Goal: Navigation & Orientation: Find specific page/section

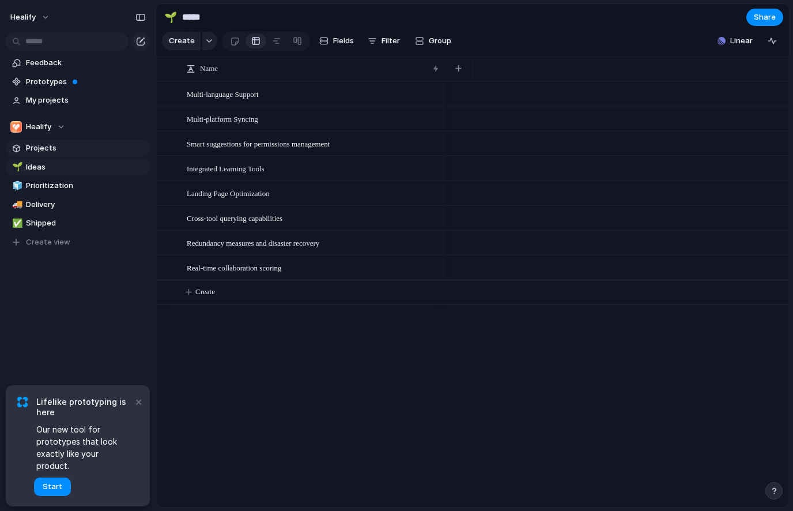
click at [66, 149] on span "Projects" at bounding box center [86, 148] width 120 height 12
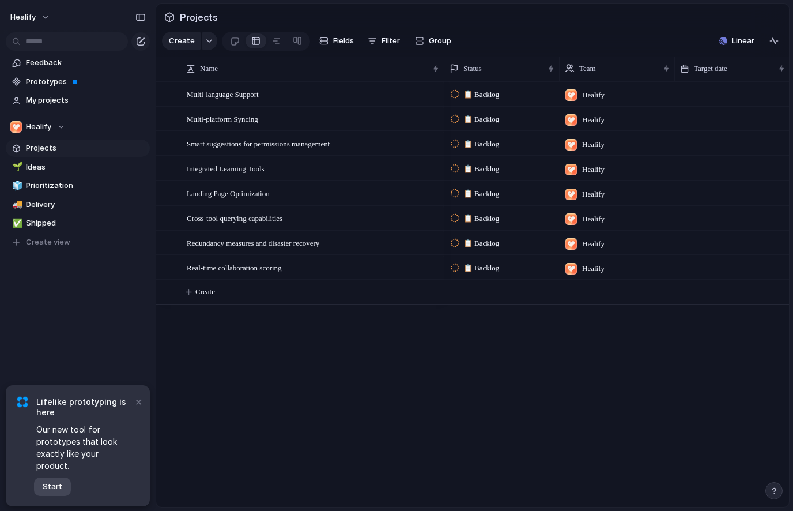
click at [55, 483] on span "Start" at bounding box center [53, 487] width 20 height 12
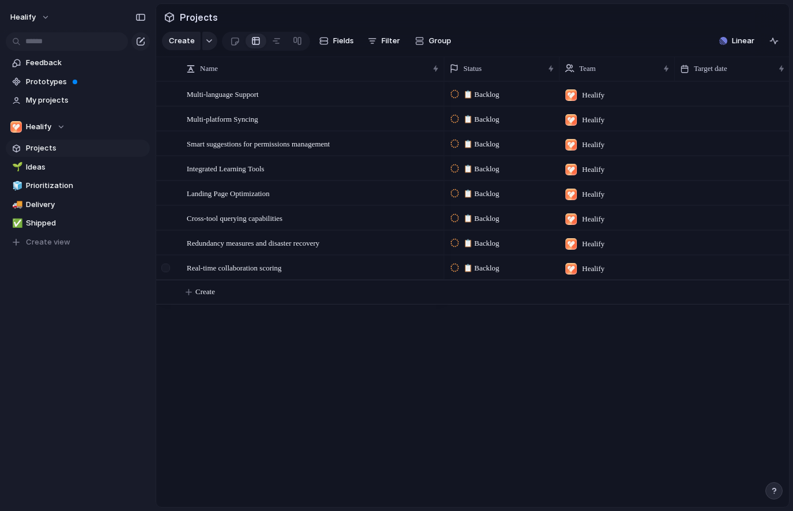
click at [167, 269] on div at bounding box center [165, 268] width 9 height 9
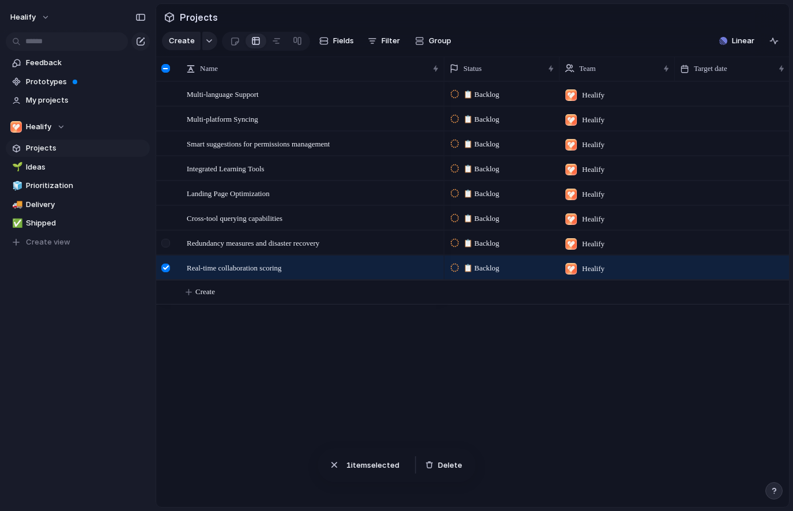
click at [163, 244] on div at bounding box center [165, 243] width 9 height 9
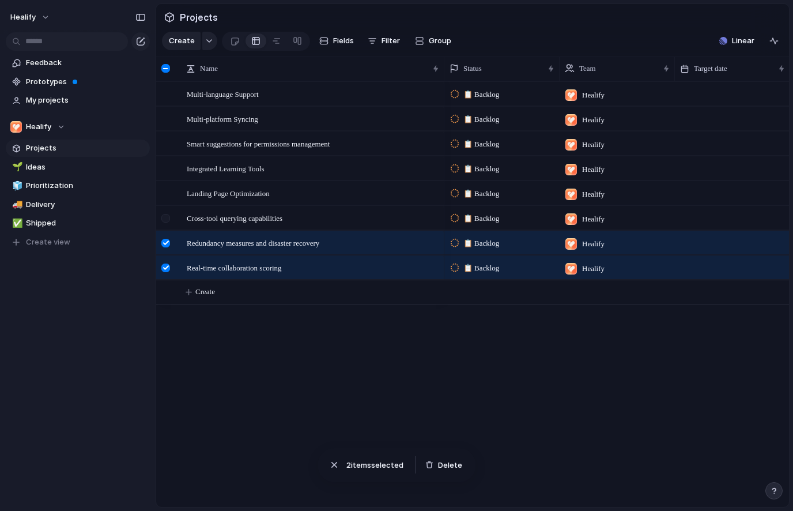
click at [160, 221] on div at bounding box center [167, 221] width 21 height 31
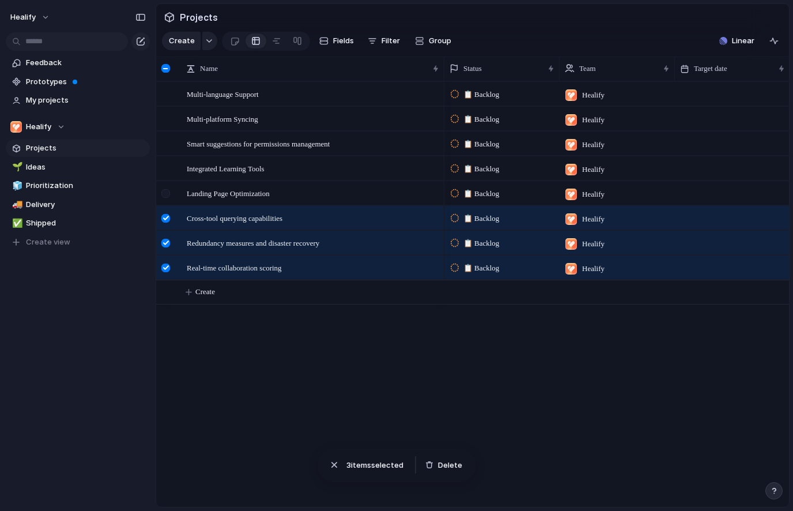
click at [161, 196] on div at bounding box center [165, 193] width 9 height 9
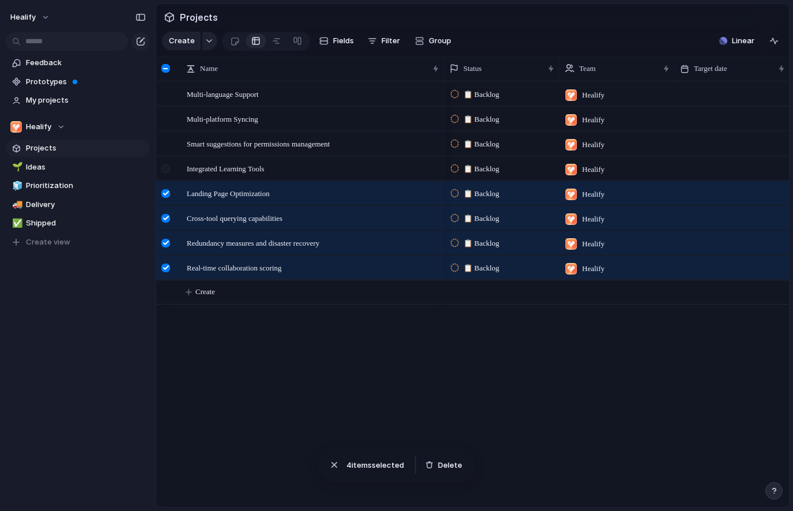
click at [160, 160] on div at bounding box center [167, 172] width 21 height 31
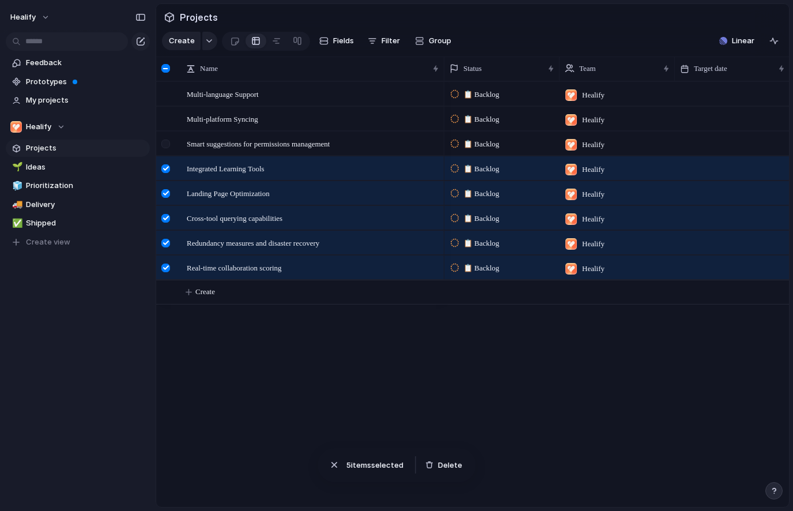
click at [160, 146] on div at bounding box center [167, 147] width 21 height 31
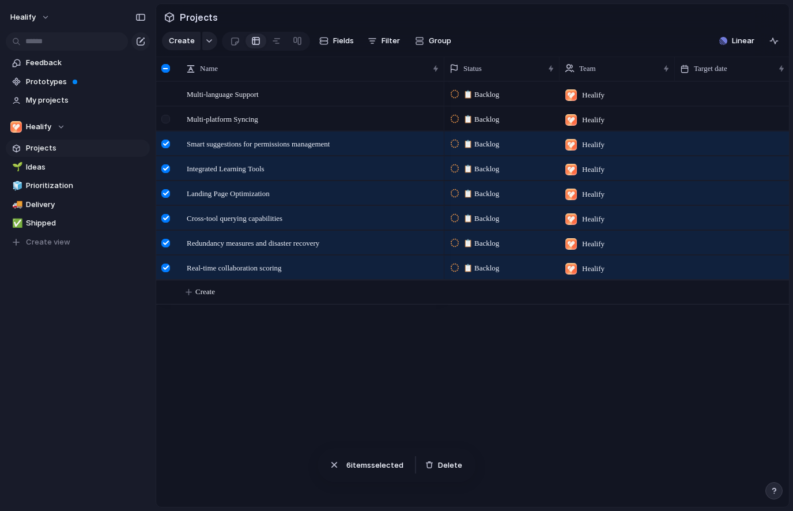
click at [161, 119] on div at bounding box center [165, 119] width 9 height 9
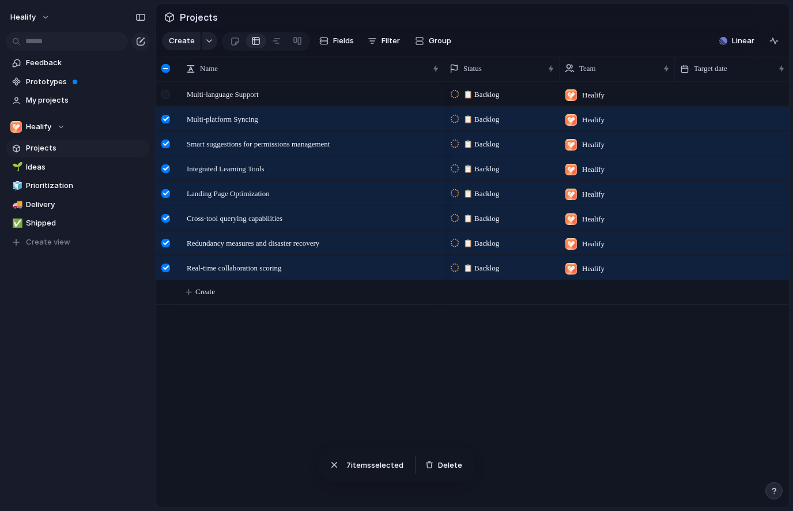
click at [162, 99] on div at bounding box center [167, 97] width 21 height 31
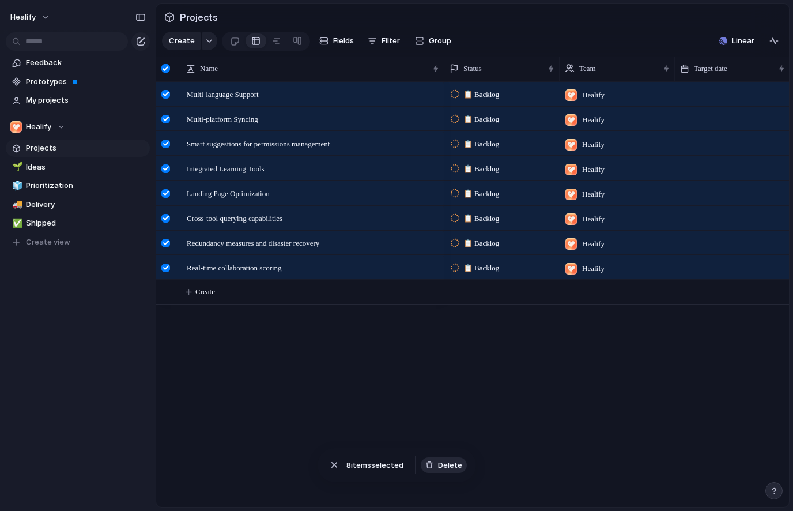
click at [453, 466] on span "Delete" at bounding box center [450, 466] width 24 height 12
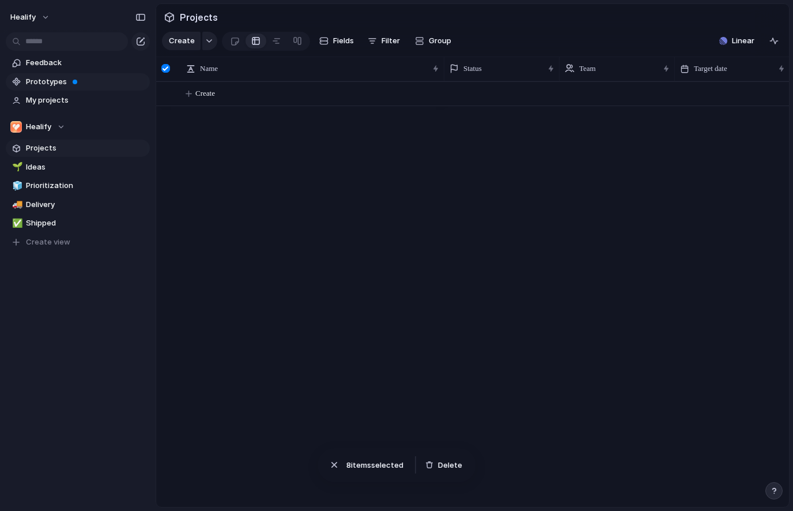
click at [81, 76] on link "Prototypes" at bounding box center [78, 81] width 144 height 17
click at [61, 62] on span "Feedback" at bounding box center [86, 63] width 120 height 12
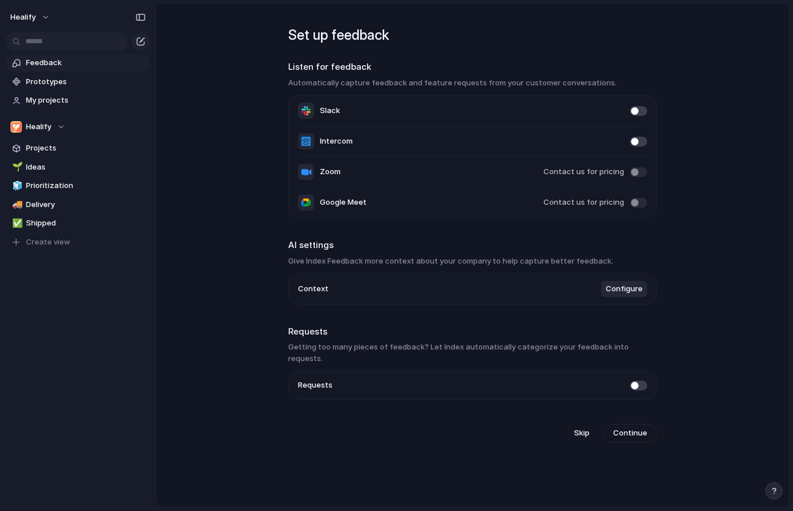
click at [641, 110] on span at bounding box center [638, 111] width 17 height 10
